Goal: Task Accomplishment & Management: Complete application form

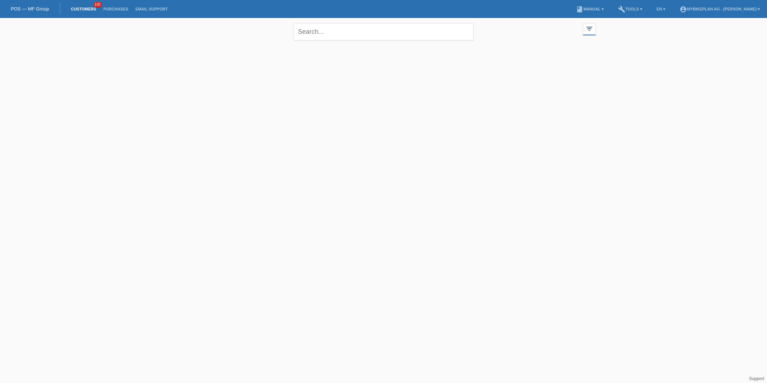
click at [78, 10] on link "Customers" at bounding box center [83, 9] width 32 height 4
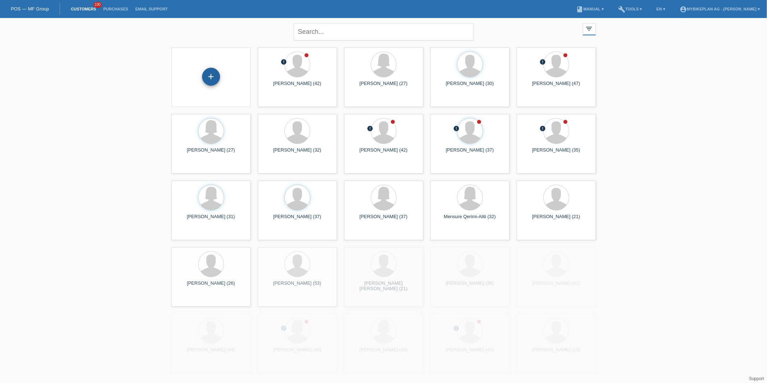
click at [213, 77] on div "+" at bounding box center [211, 77] width 18 height 18
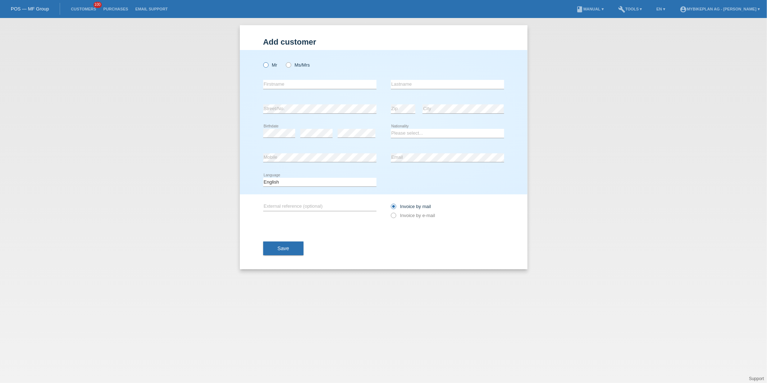
click at [262, 61] on icon at bounding box center [262, 61] width 0 height 0
click at [264, 67] on input "Mr" at bounding box center [265, 64] width 5 height 5
radio input "true"
click at [284, 61] on icon at bounding box center [284, 61] width 0 height 0
click at [290, 67] on input "Ms/Mrs" at bounding box center [288, 64] width 5 height 5
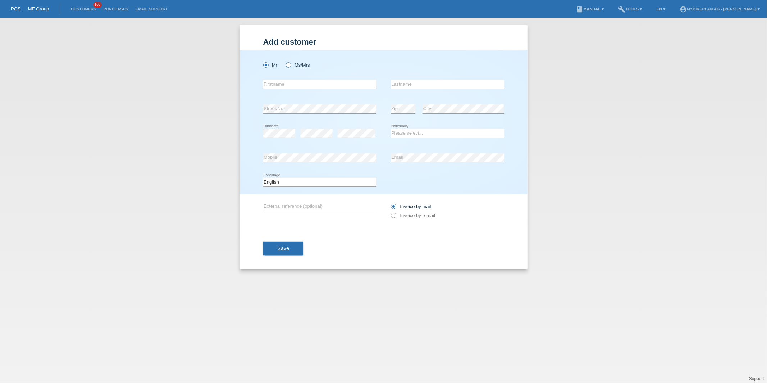
radio input "true"
click at [291, 88] on input "text" at bounding box center [319, 84] width 113 height 9
type input "Rosita"
type input "Maeder"
select select "CH"
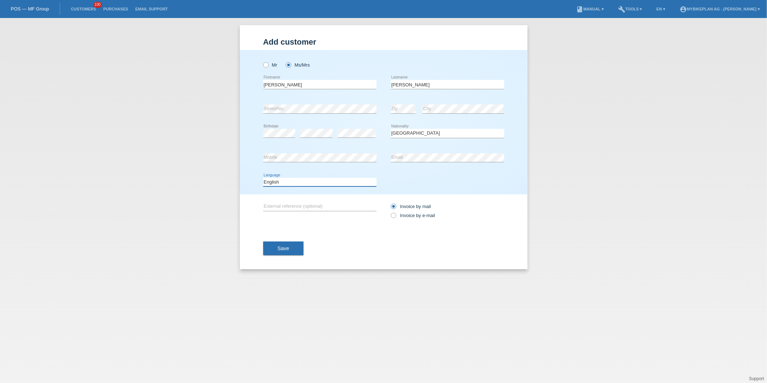
click at [286, 184] on select "Deutsch Français Italiano English" at bounding box center [319, 182] width 113 height 9
select select "de"
click at [263, 178] on select "Deutsch Français Italiano English" at bounding box center [319, 182] width 113 height 9
click at [395, 219] on input "Invoice by e-mail" at bounding box center [393, 217] width 5 height 9
radio input "true"
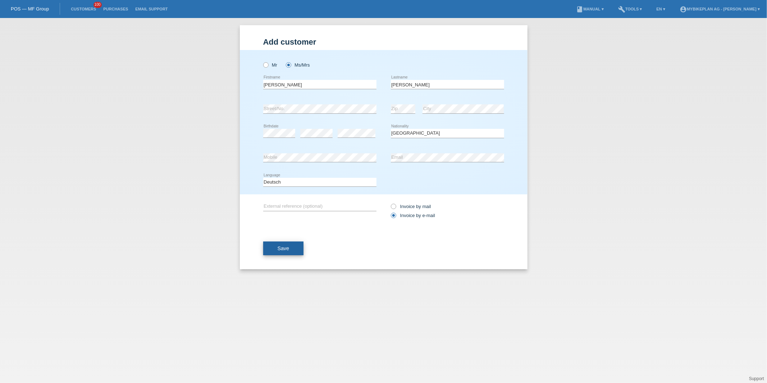
click at [302, 248] on button "Save" at bounding box center [283, 248] width 41 height 14
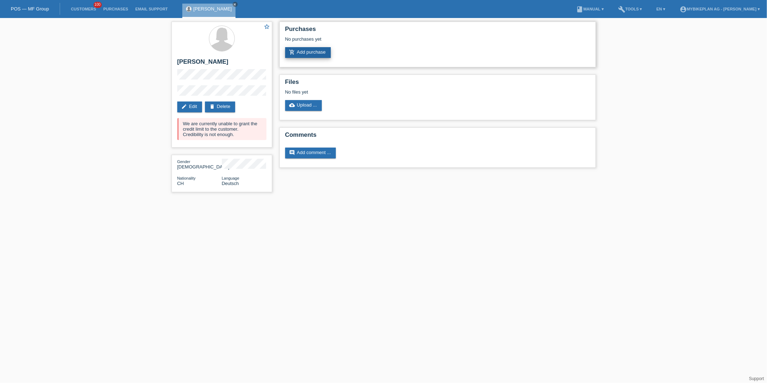
click at [316, 49] on link "add_shopping_cart Add purchase" at bounding box center [308, 52] width 46 height 11
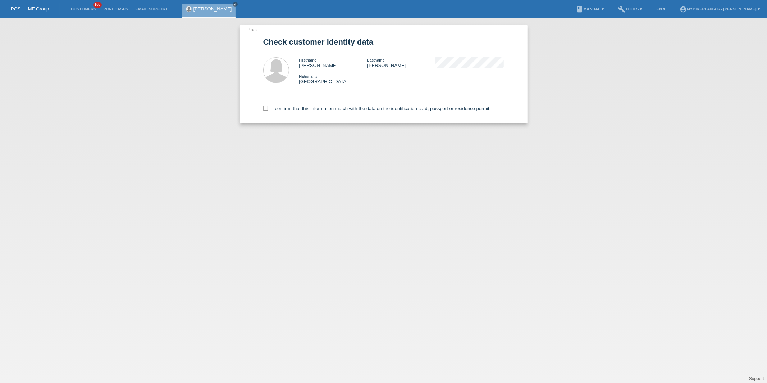
click at [305, 112] on div "I confirm, that this information match with the data on the identification card…" at bounding box center [383, 107] width 241 height 32
click at [305, 109] on label "I confirm, that this information match with the data on the identification card…" at bounding box center [377, 108] width 228 height 5
click at [268, 109] on input "I confirm, that this information match with the data on the identification card…" at bounding box center [265, 108] width 5 height 5
checkbox input "true"
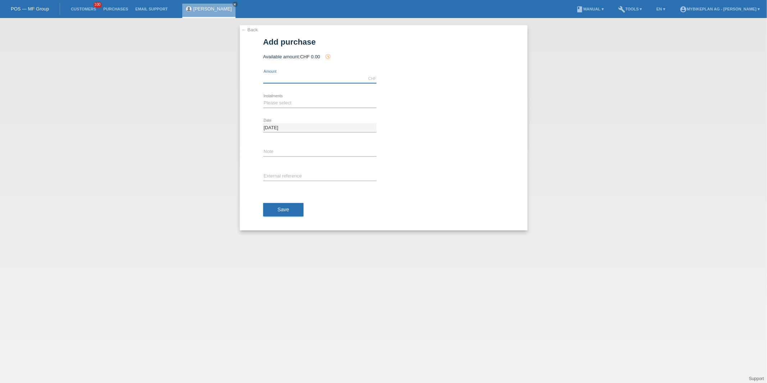
click at [295, 79] on input "text" at bounding box center [319, 78] width 113 height 9
type input "5999.00"
click at [265, 102] on select "Please select 6 instalments 12 instalments 18 instalments 24 instalments 36 ins…" at bounding box center [319, 103] width 113 height 9
select select "488"
click at [263, 99] on select "Please select 6 instalments 12 instalments 18 instalments 24 instalments 36 ins…" at bounding box center [319, 103] width 113 height 9
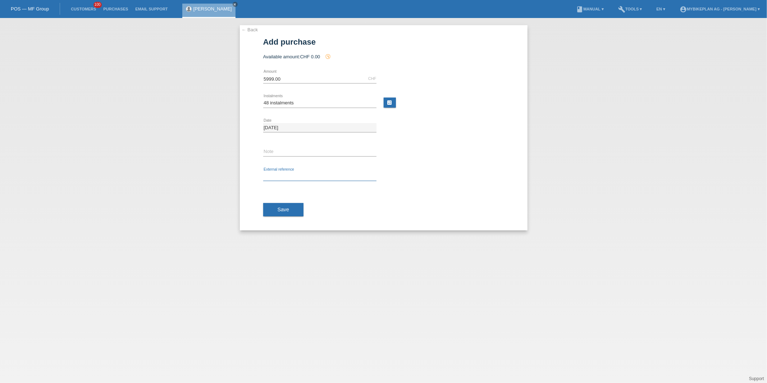
click at [281, 176] on input "text" at bounding box center [319, 176] width 113 height 9
paste input "38809428289"
type input "38809428289"
click at [278, 209] on span "Save" at bounding box center [284, 209] width 12 height 6
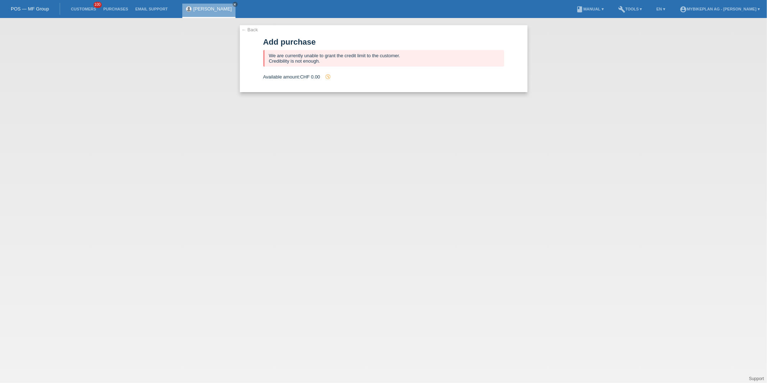
click at [88, 16] on li "Customers 100" at bounding box center [83, 9] width 32 height 18
click at [82, 6] on li "Customers 100" at bounding box center [83, 9] width 32 height 18
click at [86, 8] on link "Customers" at bounding box center [83, 9] width 32 height 4
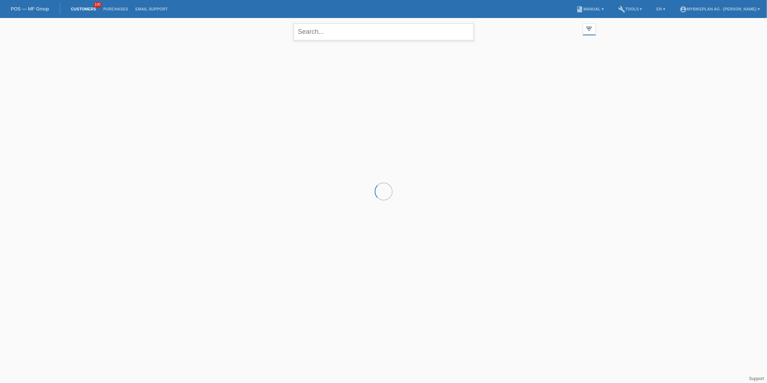
click at [373, 36] on input "text" at bounding box center [384, 31] width 180 height 17
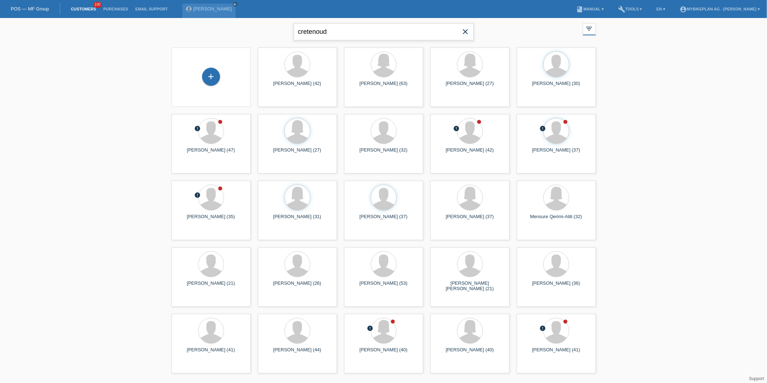
type input "cretenoud"
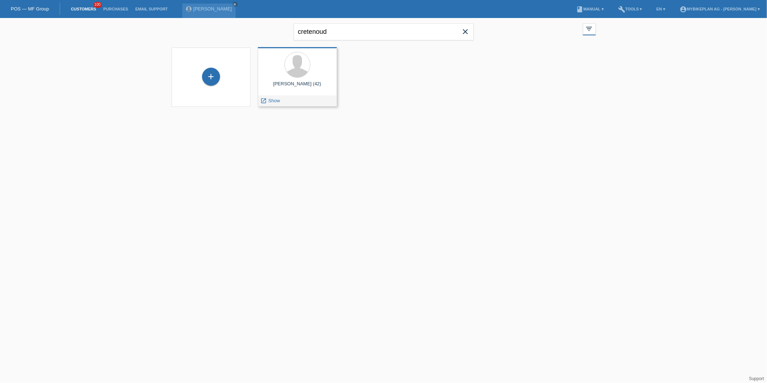
click at [284, 98] on div "launch Show" at bounding box center [297, 100] width 78 height 11
click at [272, 98] on span "Show" at bounding box center [274, 100] width 12 height 5
